Goal: Navigation & Orientation: Find specific page/section

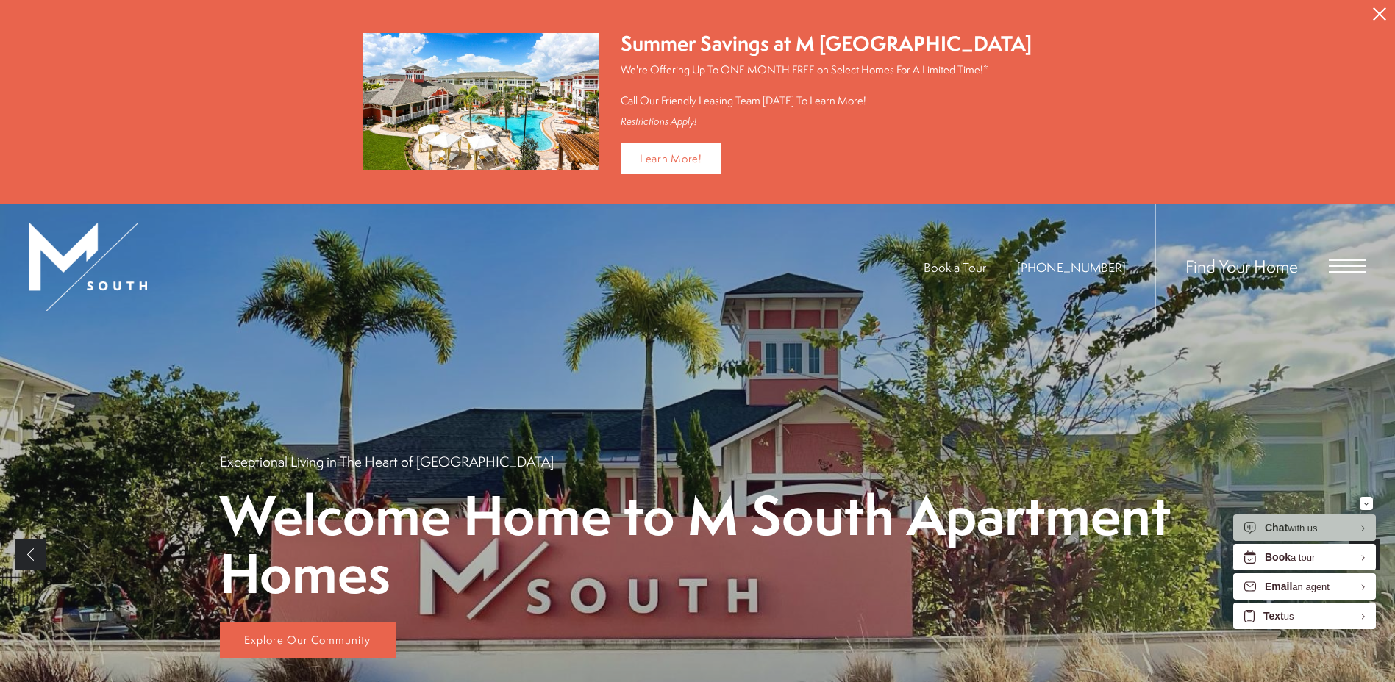
click at [291, 243] on div "Book a Tour 813-570-8014 Find Your Home" at bounding box center [697, 266] width 1395 height 125
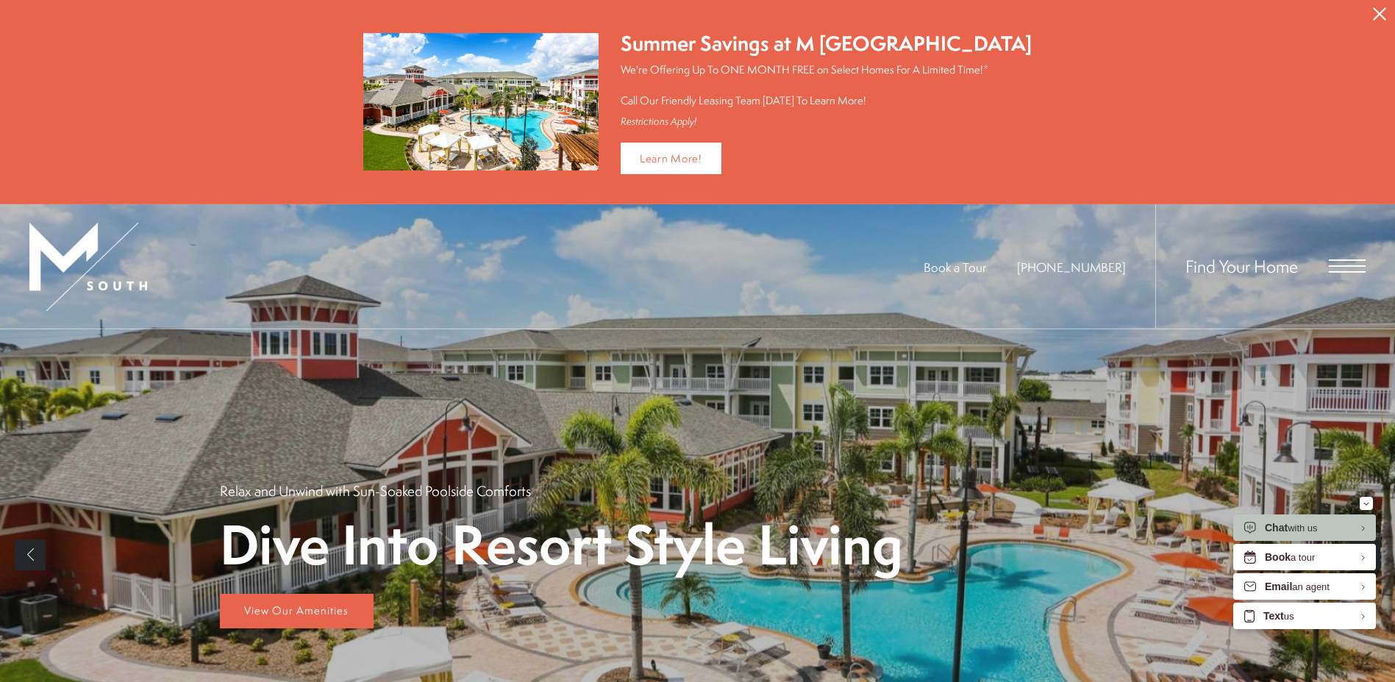
click at [1391, 15] on button "Proceed To Website" at bounding box center [1379, 14] width 31 height 28
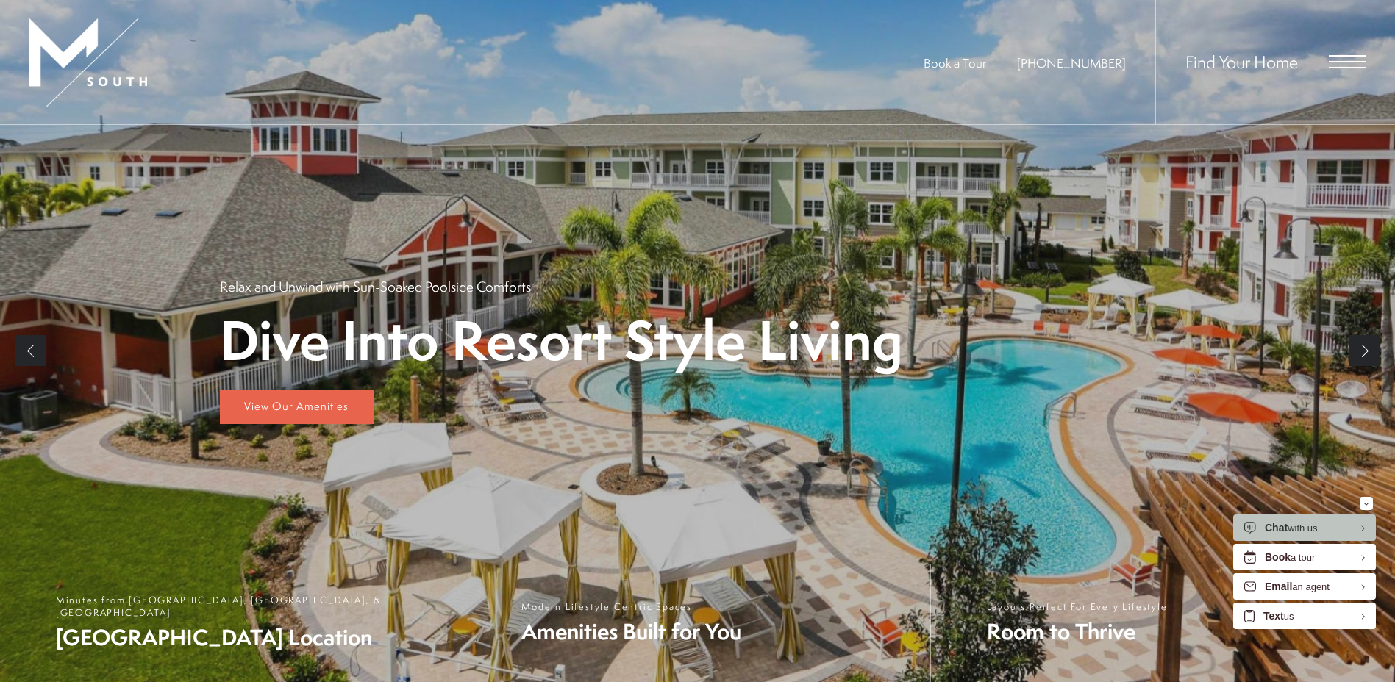
click at [1362, 51] on div "Find Your Home" at bounding box center [1260, 62] width 210 height 124
click at [1343, 60] on span "Open Menu" at bounding box center [1347, 61] width 37 height 13
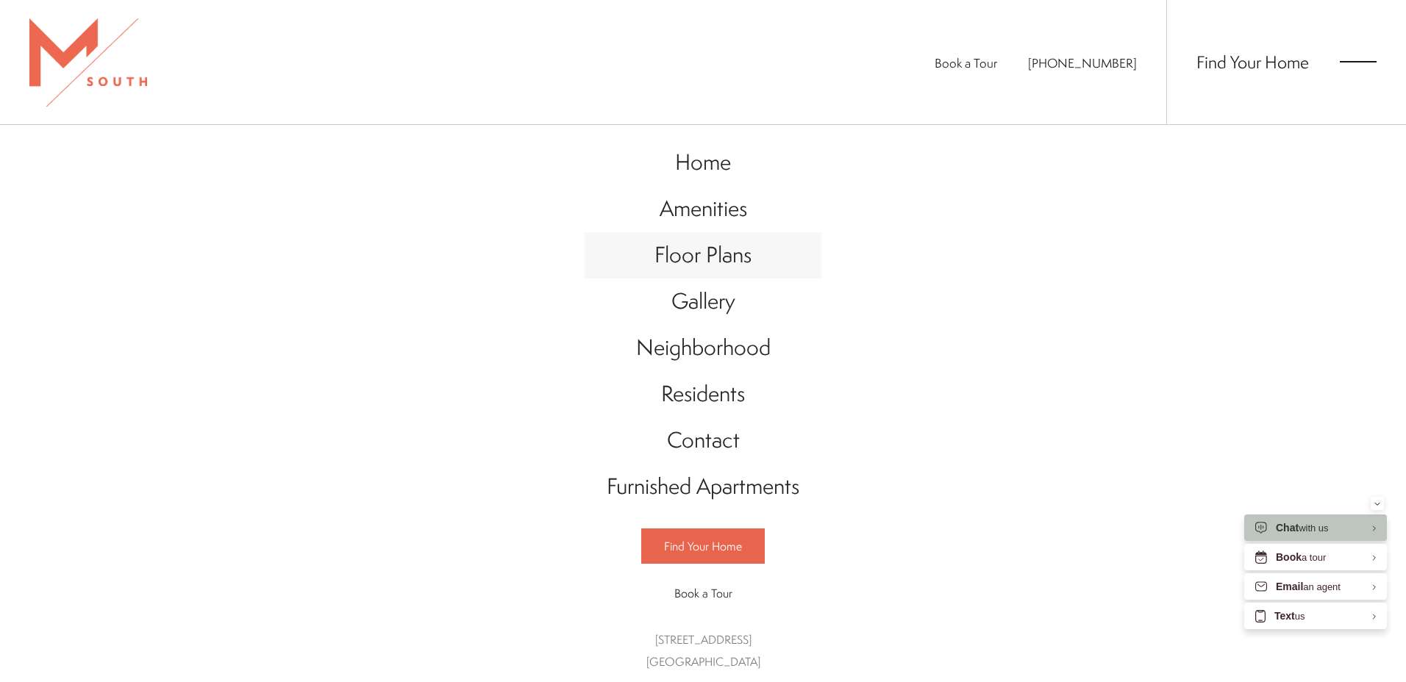
click at [707, 271] on link "Floor Plans" at bounding box center [703, 255] width 237 height 46
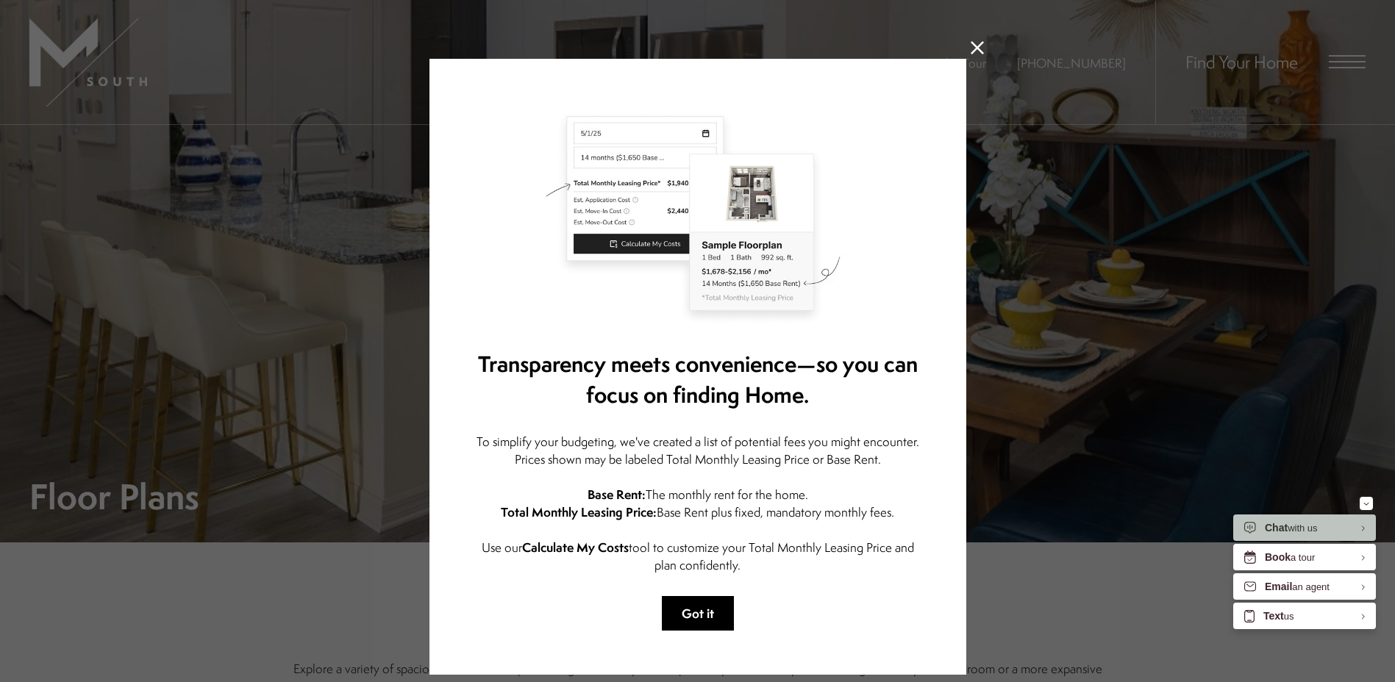
click at [701, 621] on button "Got it" at bounding box center [698, 613] width 72 height 35
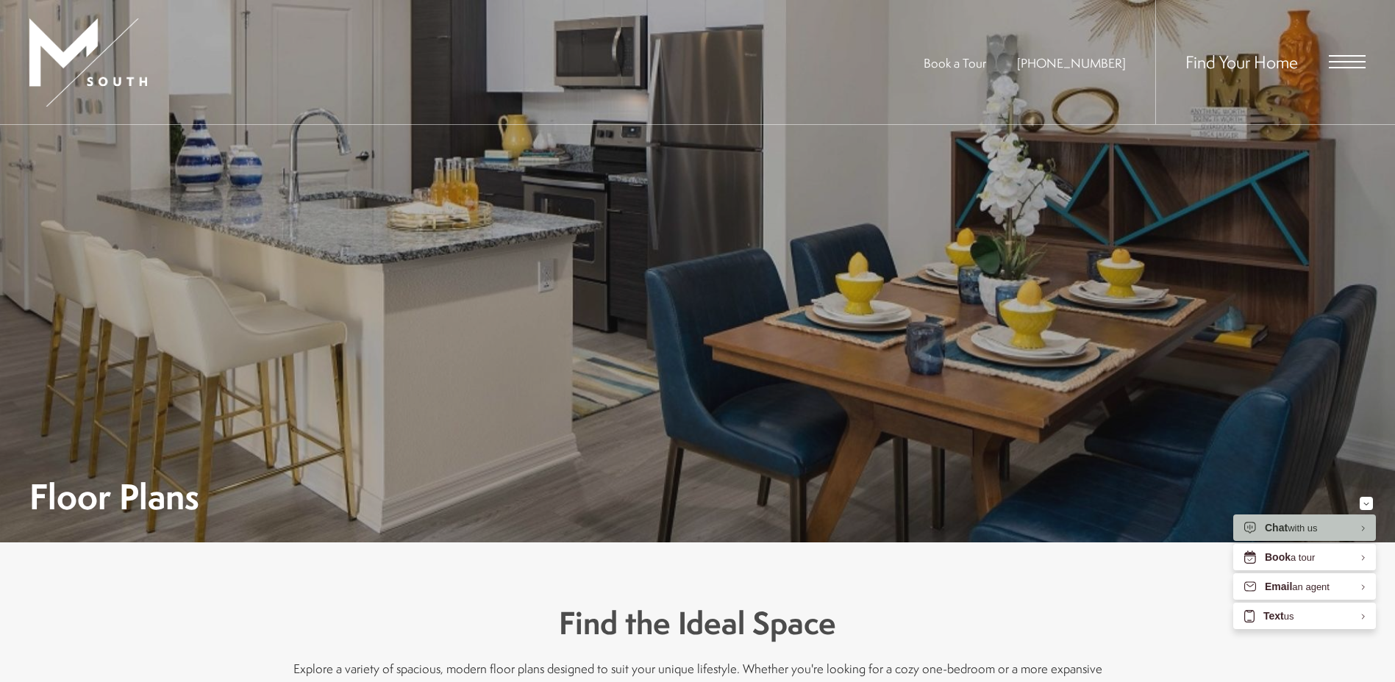
click at [1360, 68] on span "Open Menu" at bounding box center [1347, 67] width 37 height 1
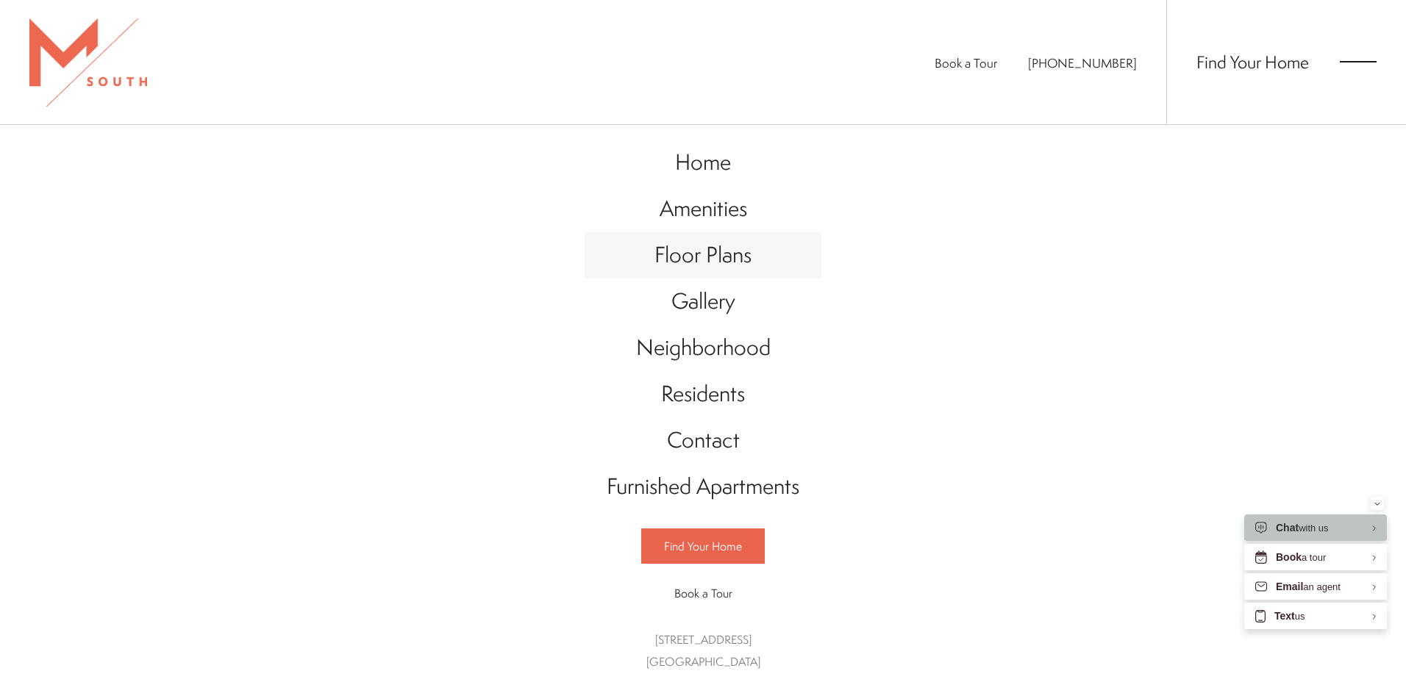
click at [692, 263] on span "Floor Plans" at bounding box center [702, 255] width 97 height 30
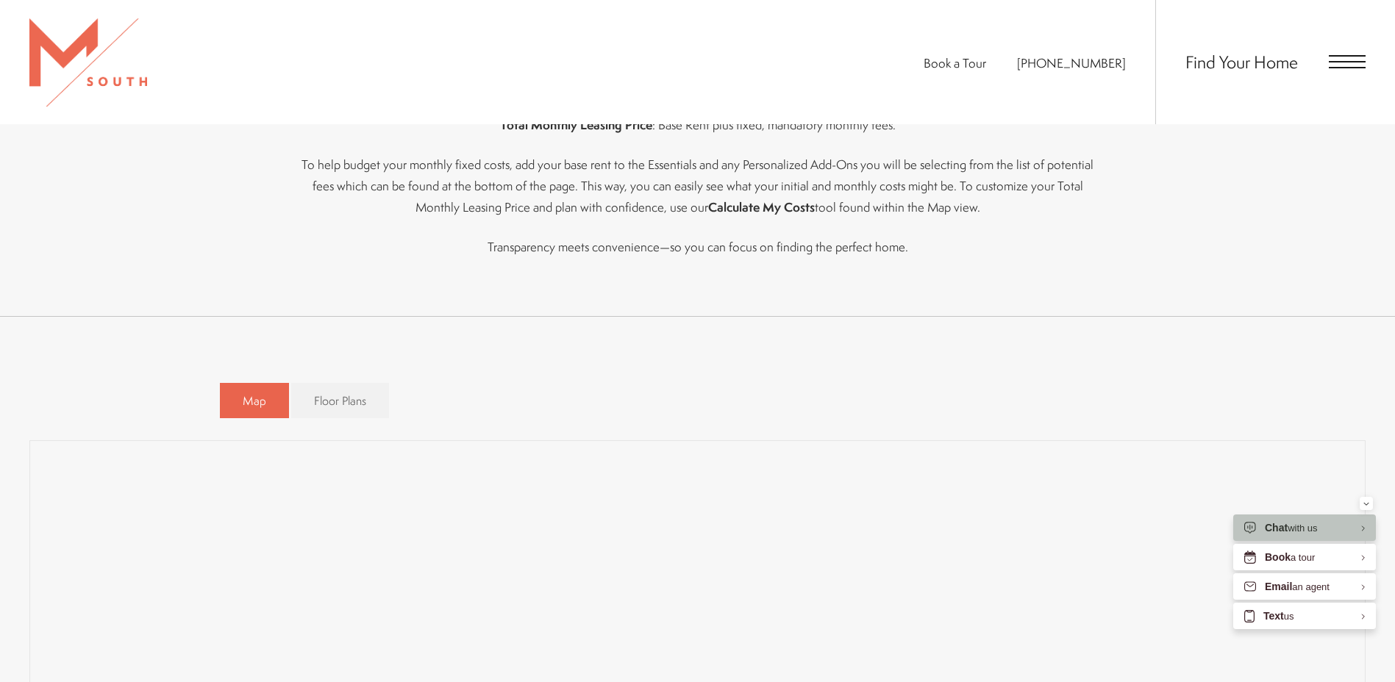
scroll to position [882, 0]
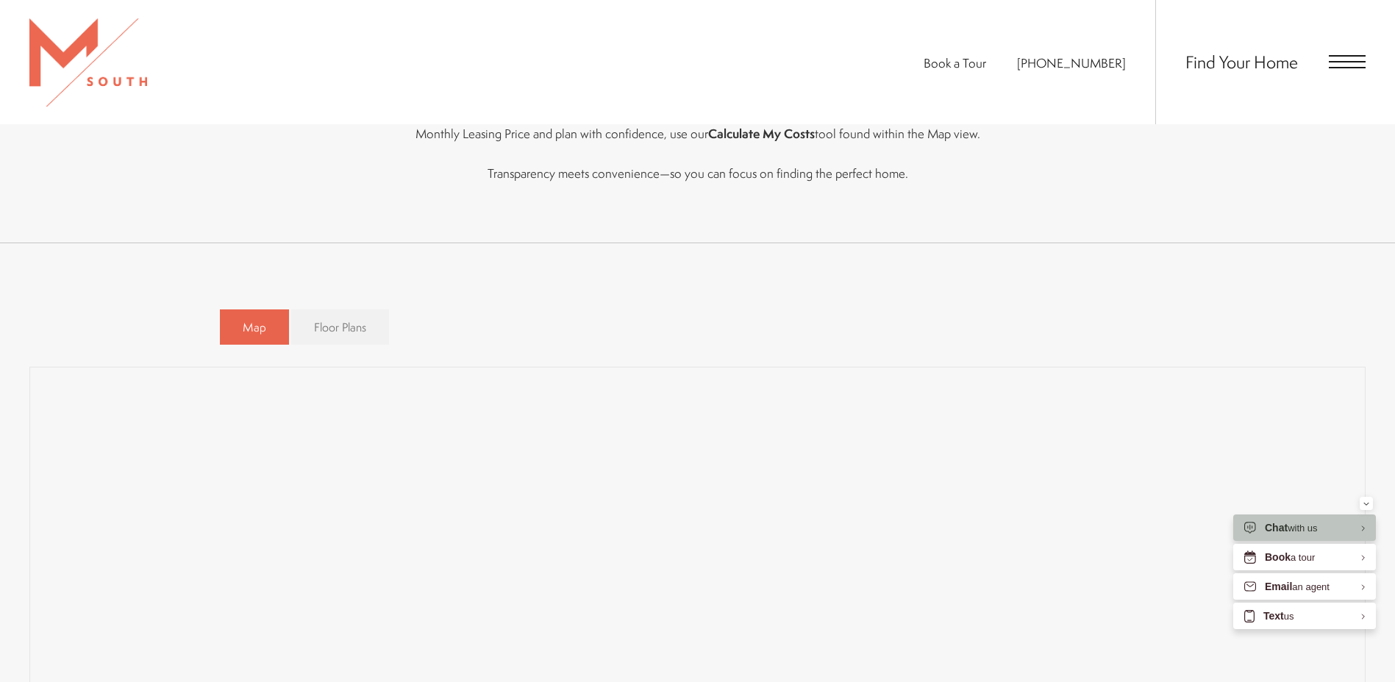
click at [342, 331] on span "Floor Plans" at bounding box center [340, 327] width 52 height 17
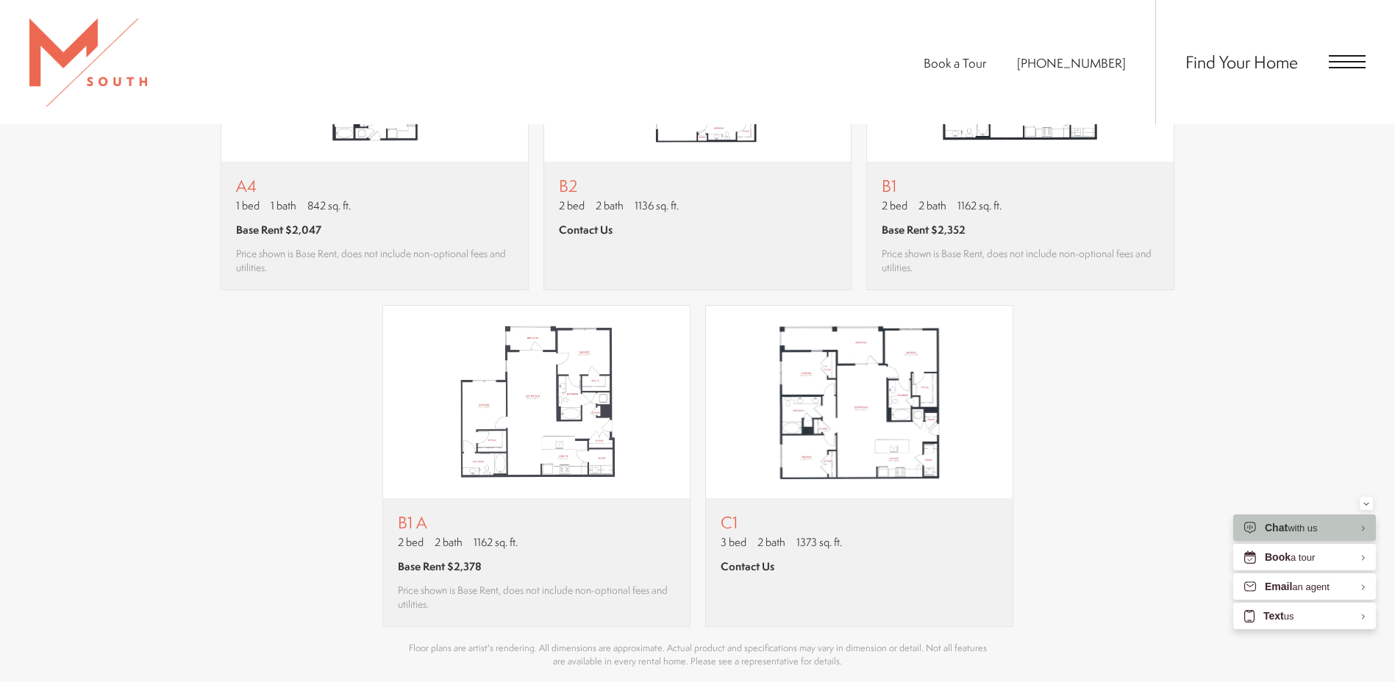
scroll to position [1691, 0]
